Goal: Use online tool/utility: Utilize a website feature to perform a specific function

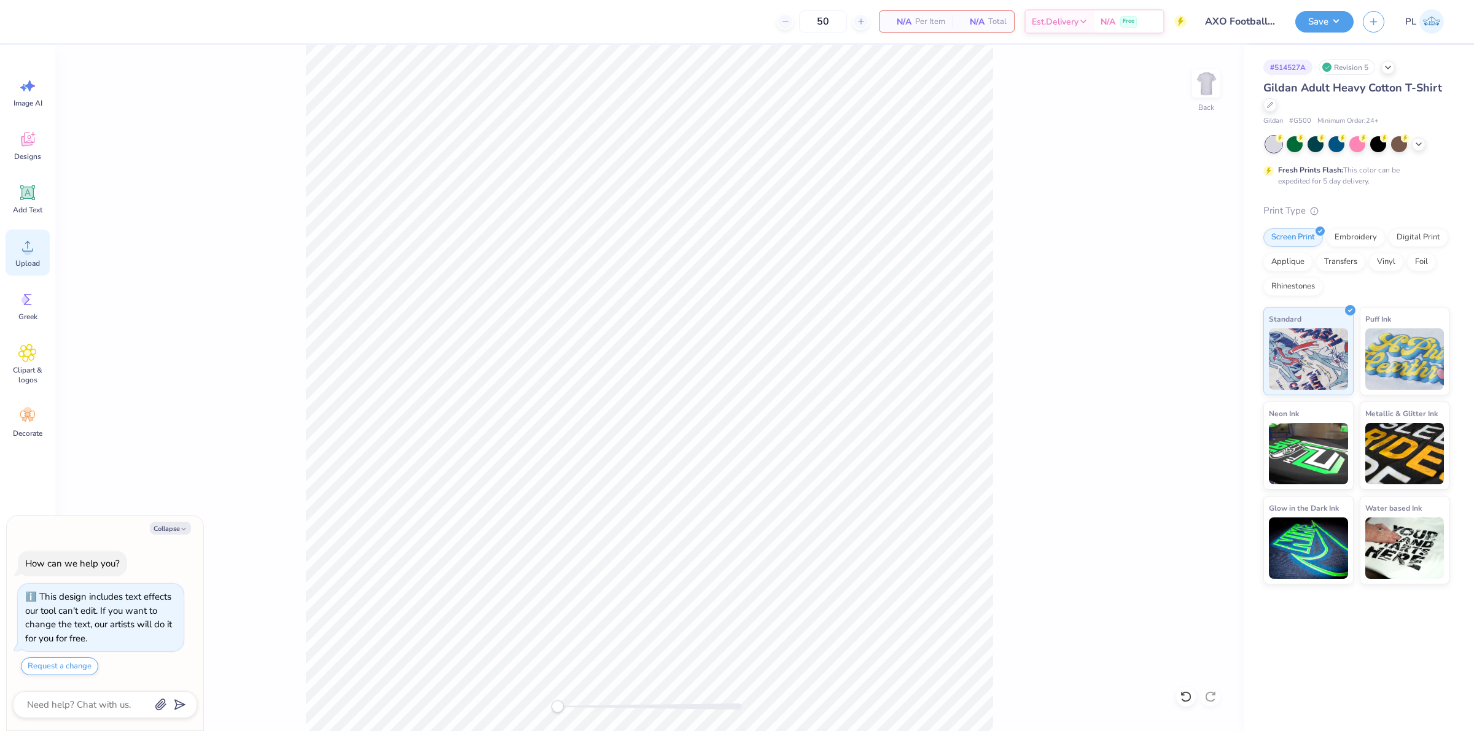
click at [29, 247] on circle at bounding box center [27, 251] width 9 height 9
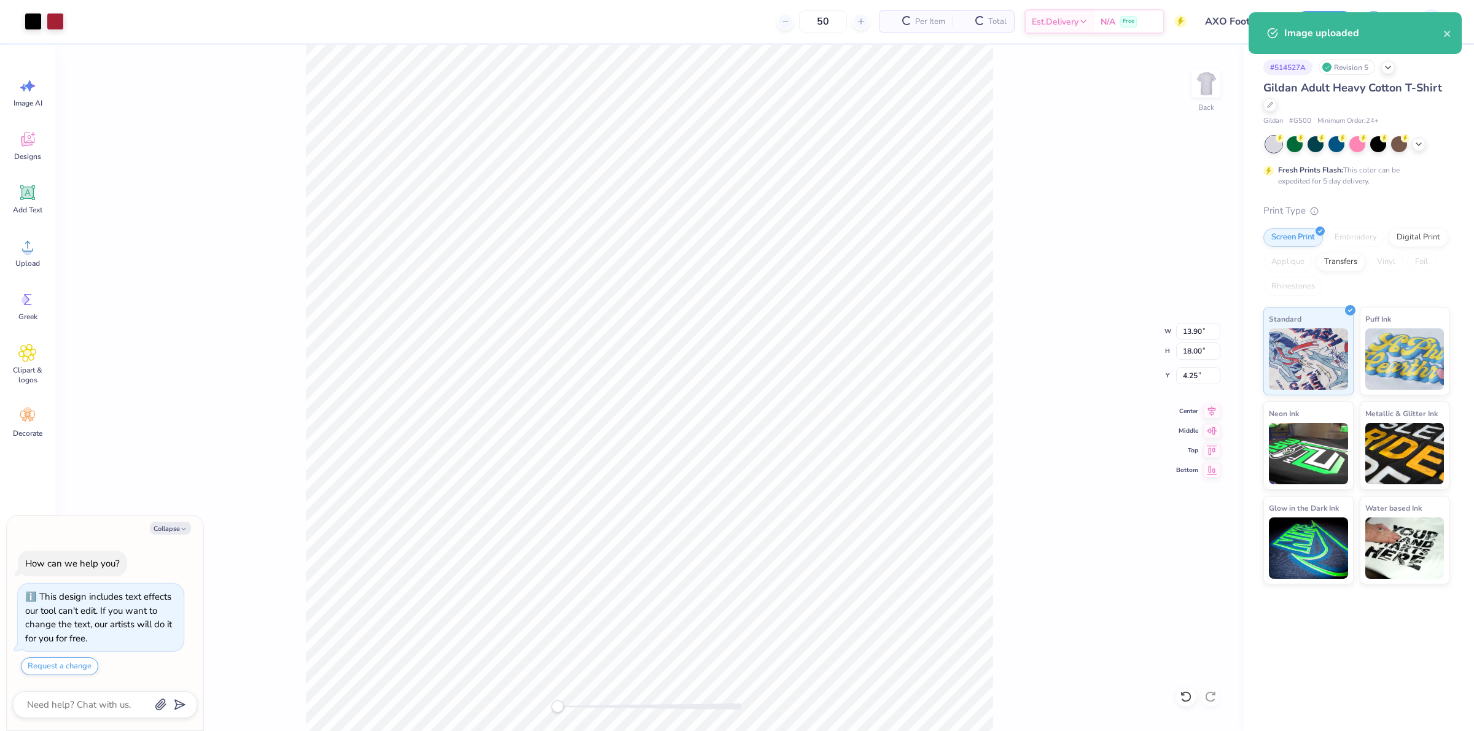
type textarea "x"
drag, startPoint x: 1182, startPoint y: 351, endPoint x: 1202, endPoint y: 352, distance: 19.7
click at [1202, 352] on input "18.00" at bounding box center [1198, 351] width 44 height 17
type input "14"
type textarea "x"
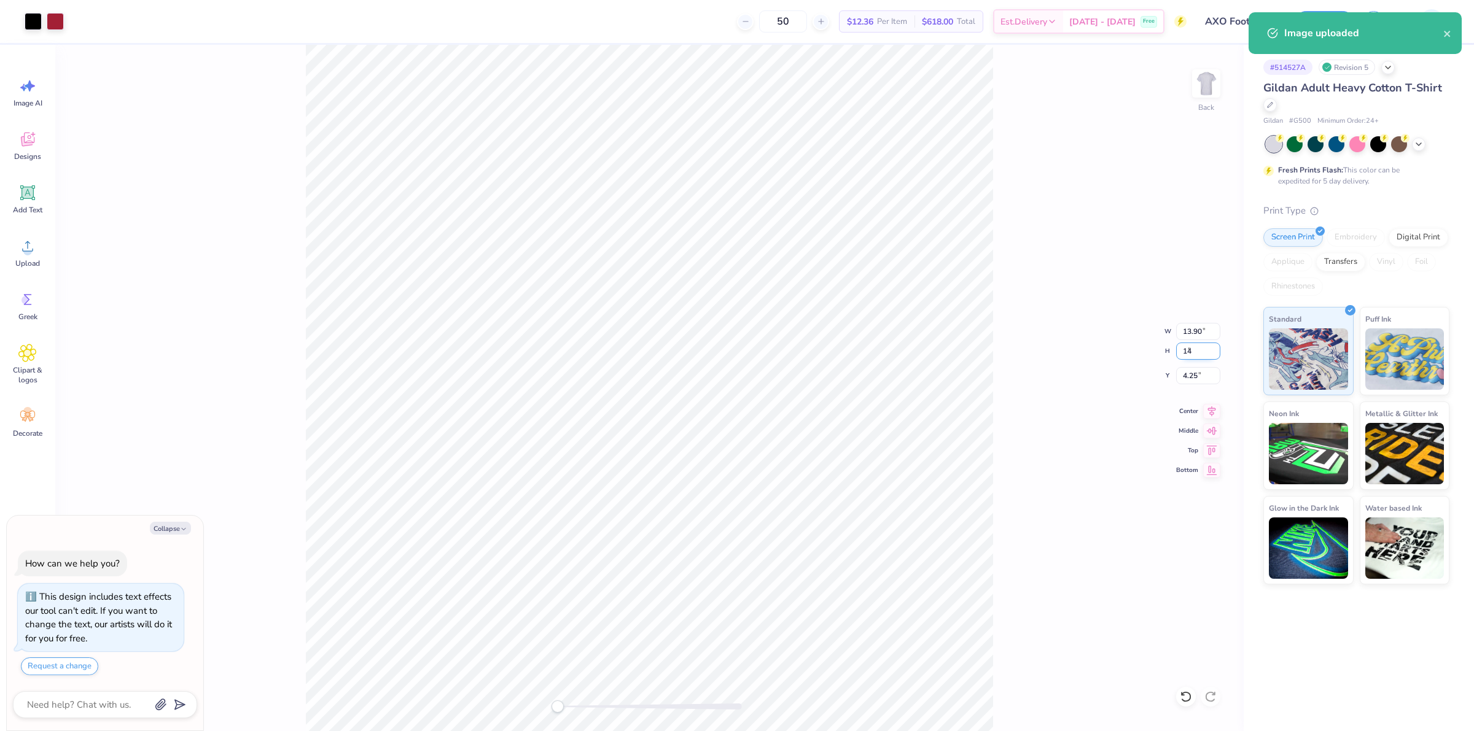
type input "10.81"
type input "14.00"
drag, startPoint x: 1185, startPoint y: 376, endPoint x: 1201, endPoint y: 375, distance: 15.5
click at [1201, 375] on input "6.25" at bounding box center [1198, 375] width 44 height 17
type input "3"
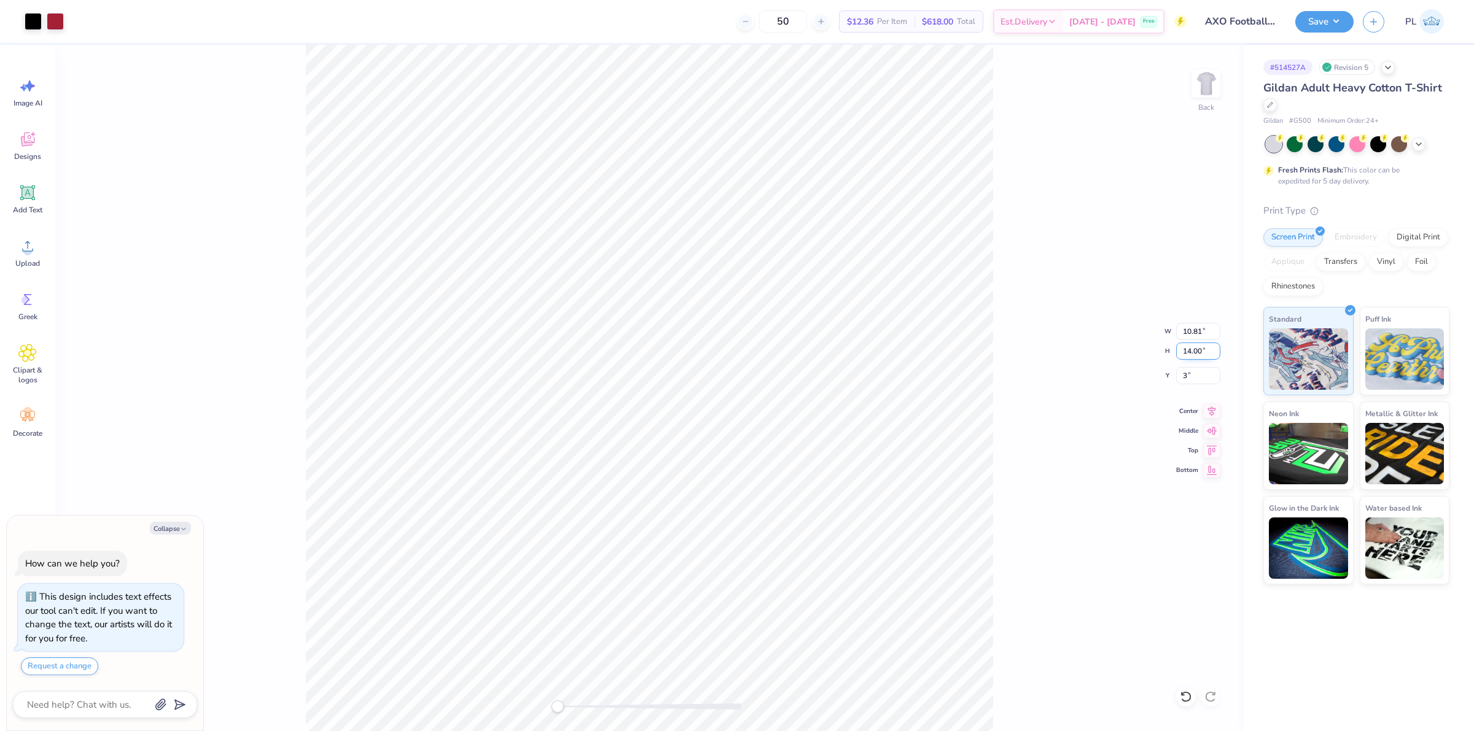
click at [1188, 357] on input "14.00" at bounding box center [1198, 351] width 44 height 17
click at [996, 395] on div "Back W 10.81 10.81 " H 14.00 14.00 " Y 3 3 " Center Middle Top Bottom" at bounding box center [649, 388] width 1188 height 687
click at [1315, 31] on div "Save" at bounding box center [1324, 21] width 58 height 21
click at [1295, 14] on div "Save" at bounding box center [1324, 21] width 58 height 21
click at [1305, 19] on button "Save" at bounding box center [1324, 19] width 58 height 21
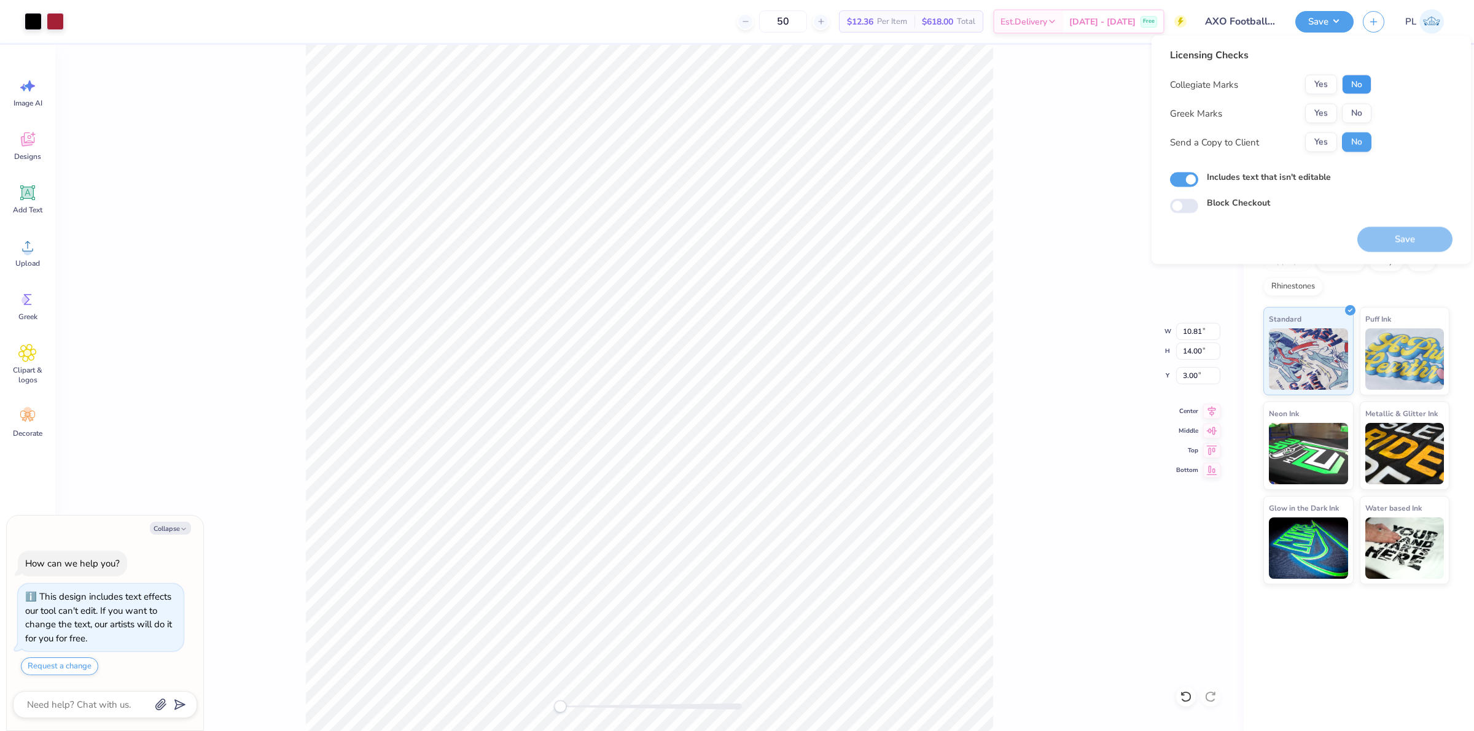
click at [1362, 79] on button "No" at bounding box center [1356, 85] width 29 height 20
click at [1328, 117] on button "Yes" at bounding box center [1321, 114] width 32 height 20
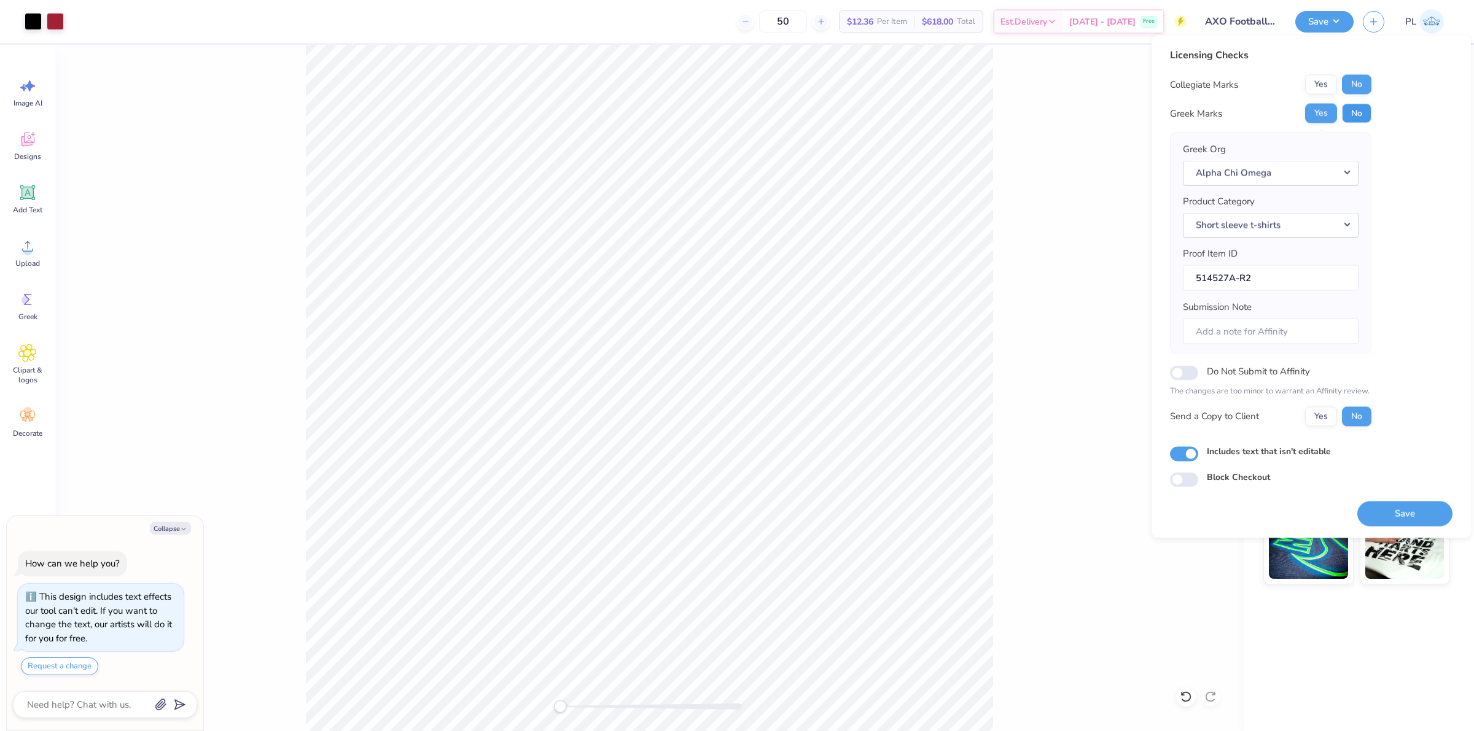
click at [1350, 111] on button "No" at bounding box center [1356, 114] width 29 height 20
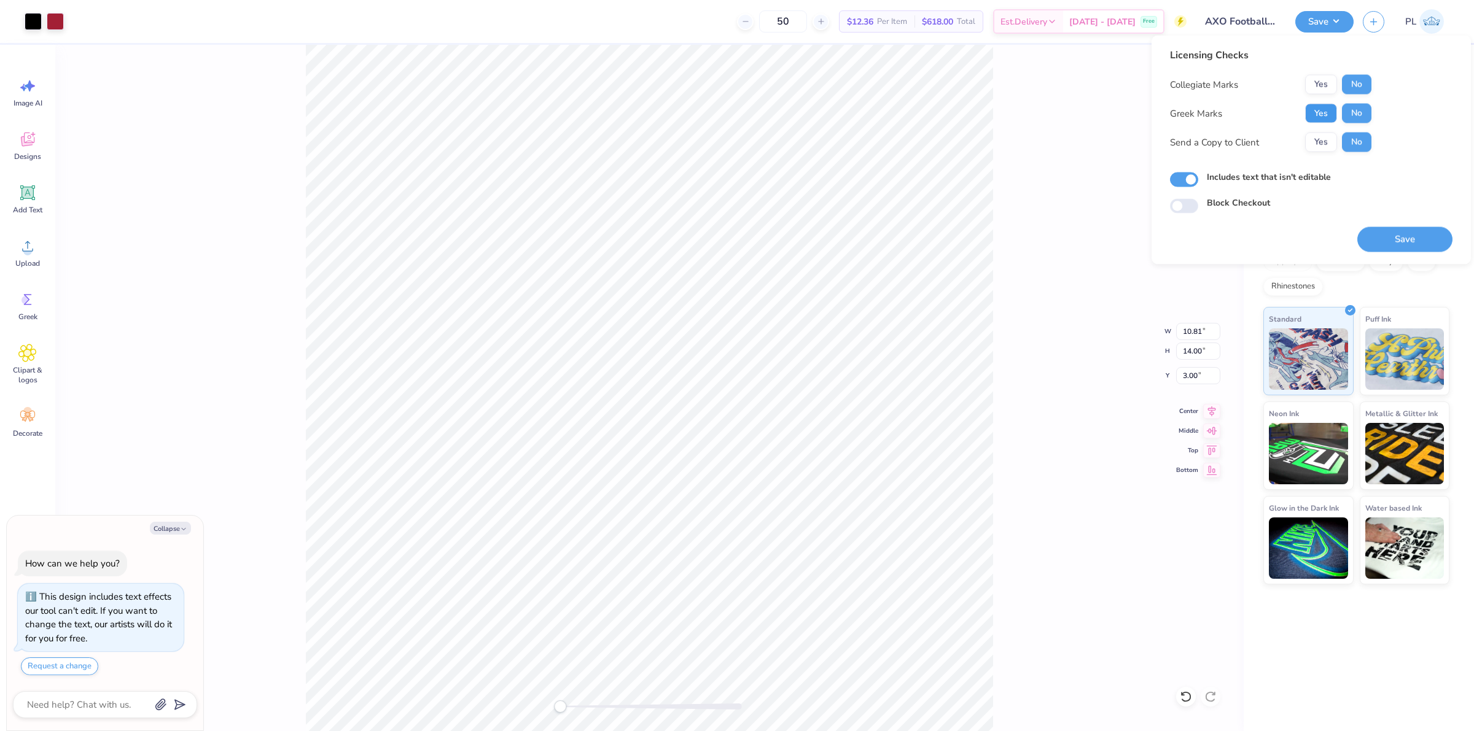
click at [1335, 115] on button "Yes" at bounding box center [1321, 114] width 32 height 20
type textarea "x"
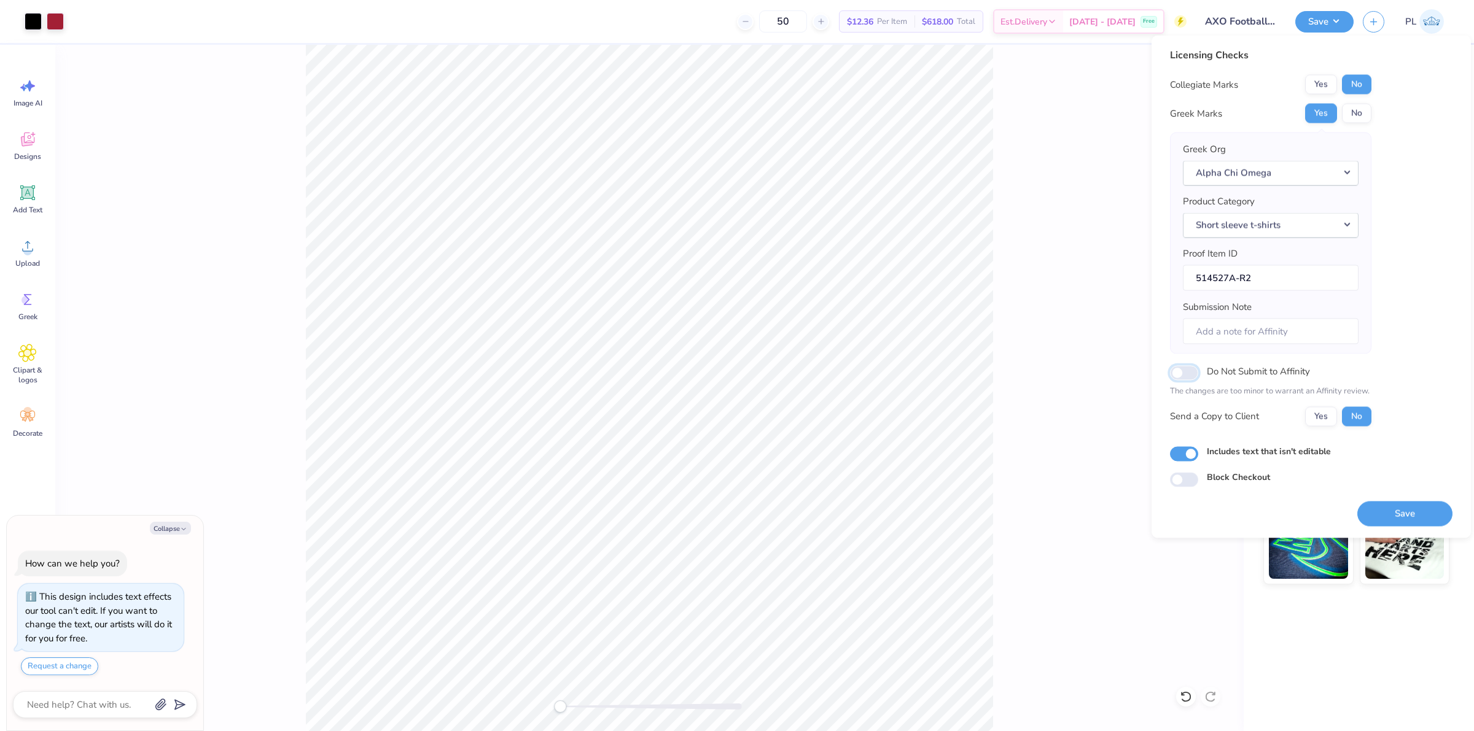
click at [1188, 370] on input "Do Not Submit to Affinity" at bounding box center [1184, 372] width 28 height 15
checkbox input "true"
type textarea "x"
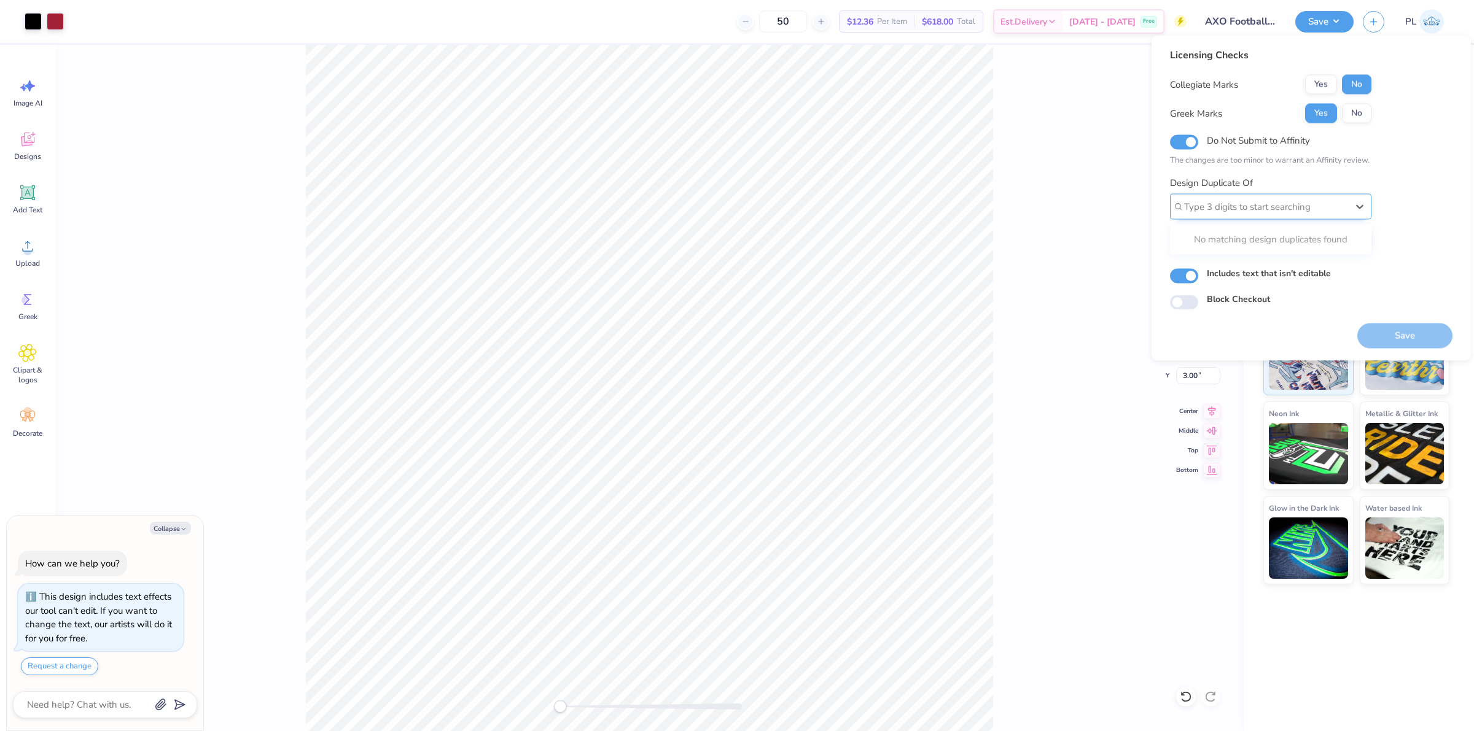
click at [1239, 208] on div at bounding box center [1265, 206] width 163 height 17
type input "514527"
click at [1181, 144] on input "Do Not Submit to Affinity" at bounding box center [1184, 141] width 28 height 15
checkbox input "false"
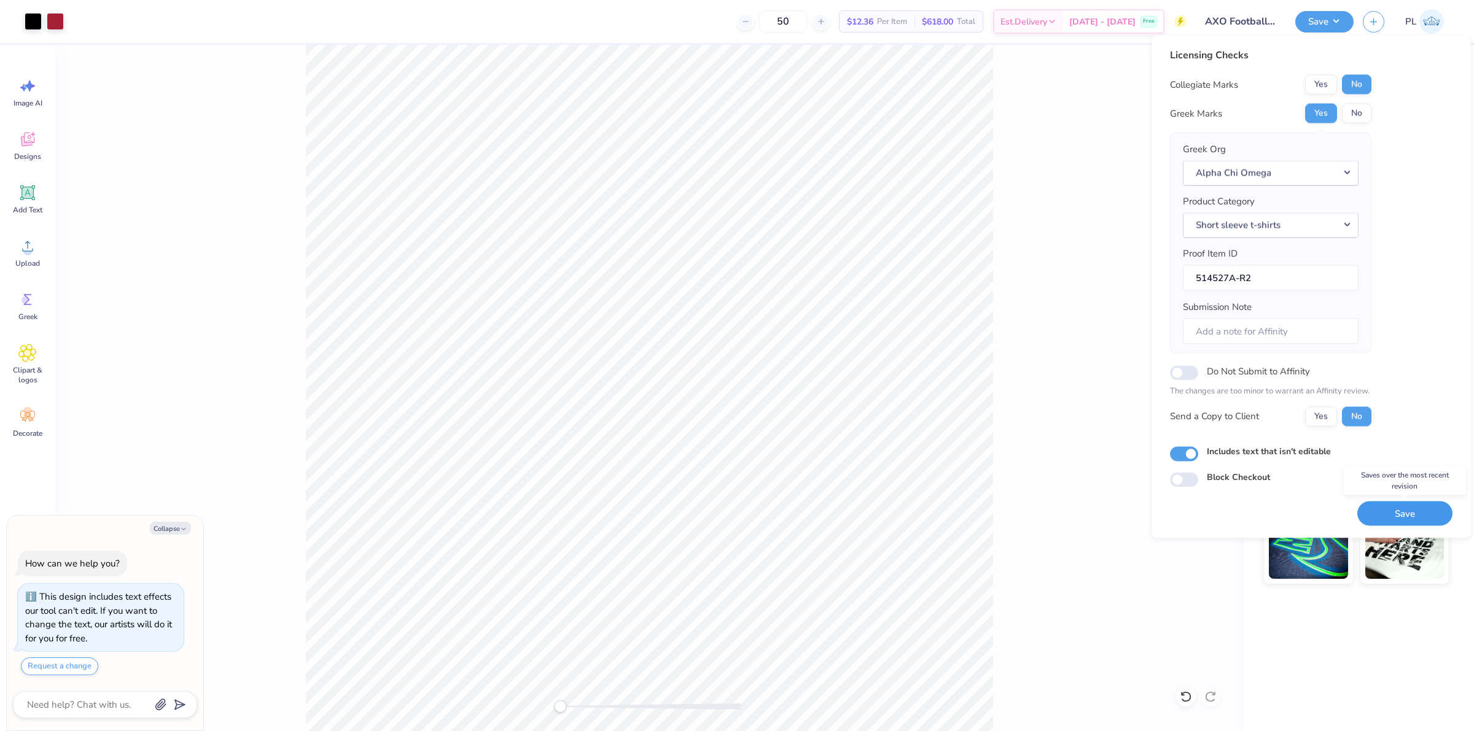
click at [1380, 513] on button "Save" at bounding box center [1404, 513] width 95 height 25
type textarea "x"
